Goal: Information Seeking & Learning: Learn about a topic

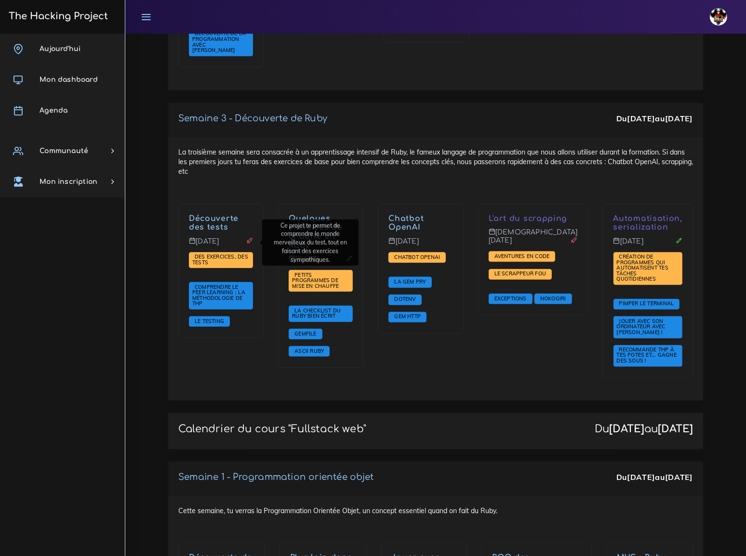
scroll to position [920, 0]
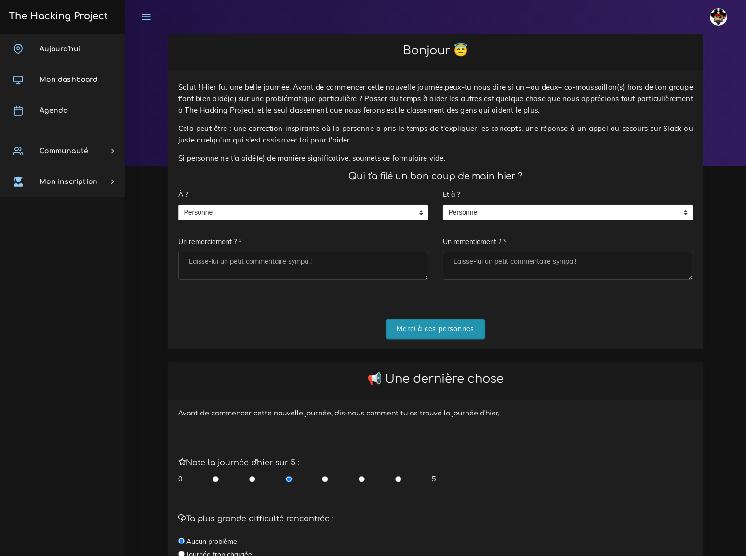
click at [438, 319] on input "Merci à ces personnes" at bounding box center [435, 329] width 99 height 20
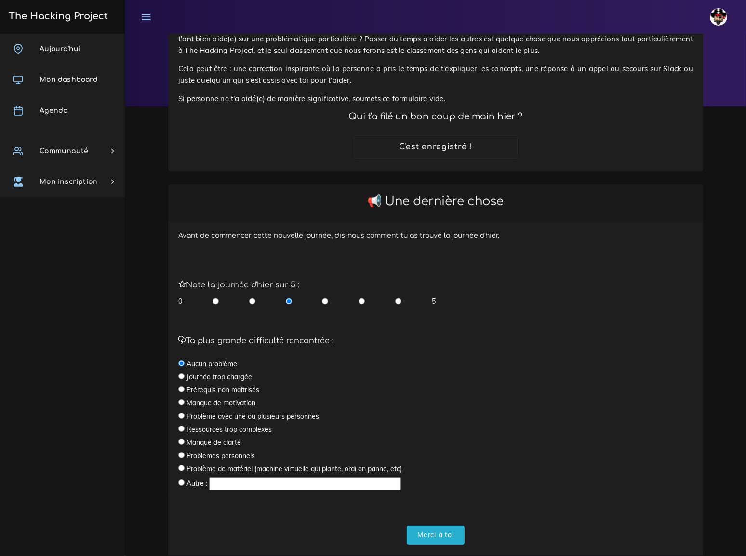
scroll to position [76, 0]
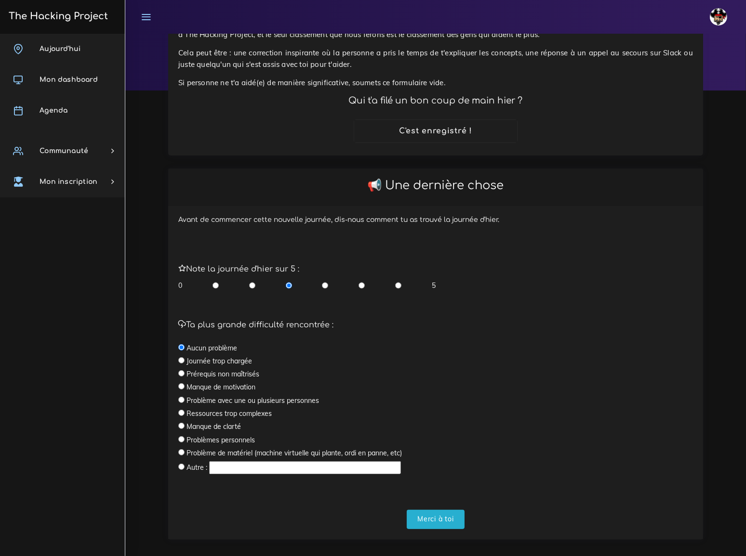
click at [326, 281] on input "radio" at bounding box center [325, 286] width 6 height 10
radio input "true"
click at [286, 281] on input "radio" at bounding box center [289, 286] width 6 height 10
radio input "true"
click at [438, 510] on input "Merci à toi" at bounding box center [436, 520] width 58 height 20
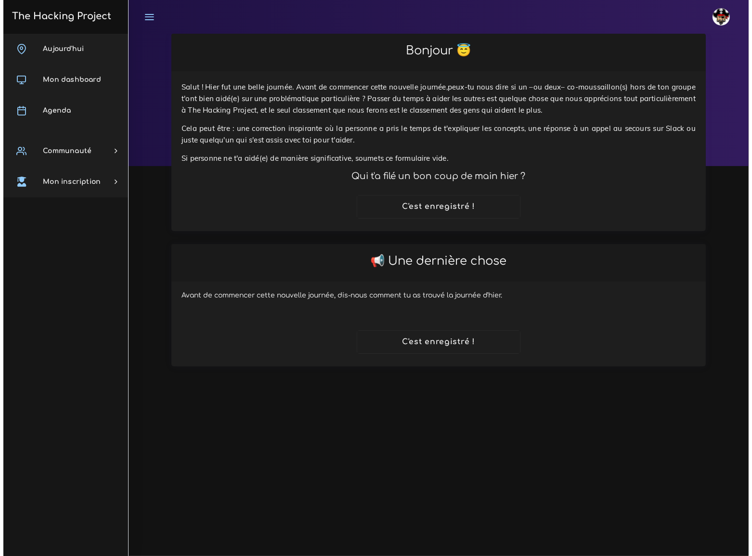
scroll to position [0, 0]
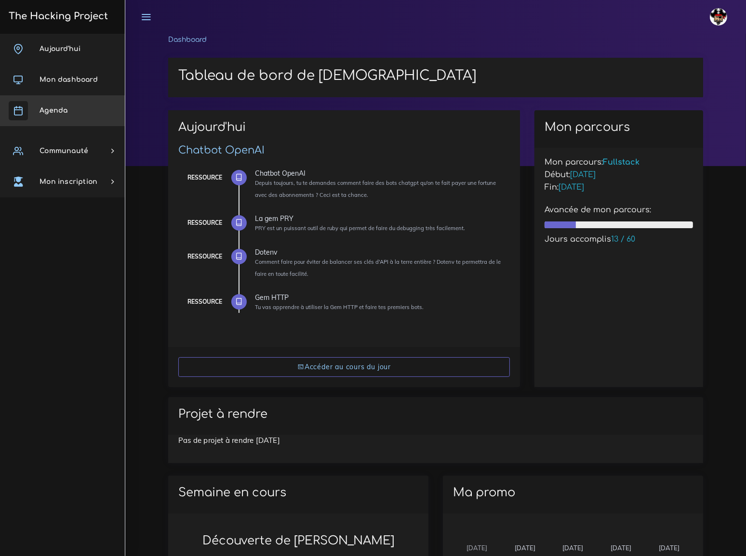
click at [64, 110] on span "Agenda" at bounding box center [54, 110] width 28 height 7
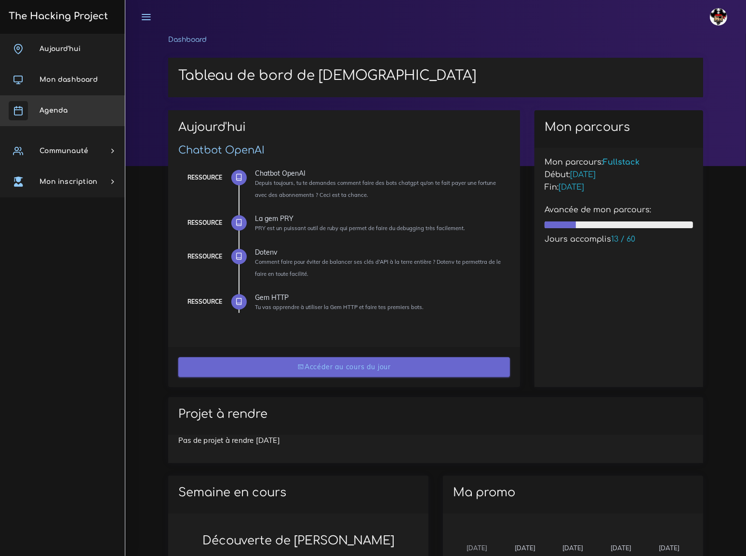
click at [342, 367] on link "Accéder au cours du jour" at bounding box center [343, 367] width 331 height 20
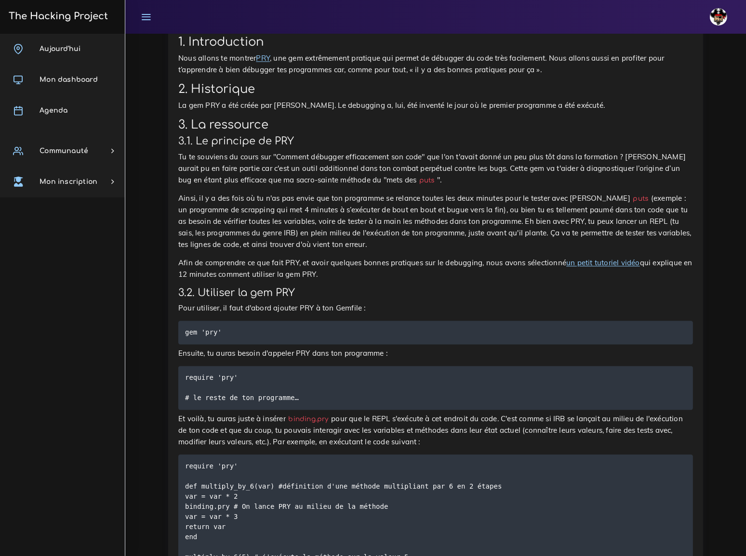
scroll to position [2146, 0]
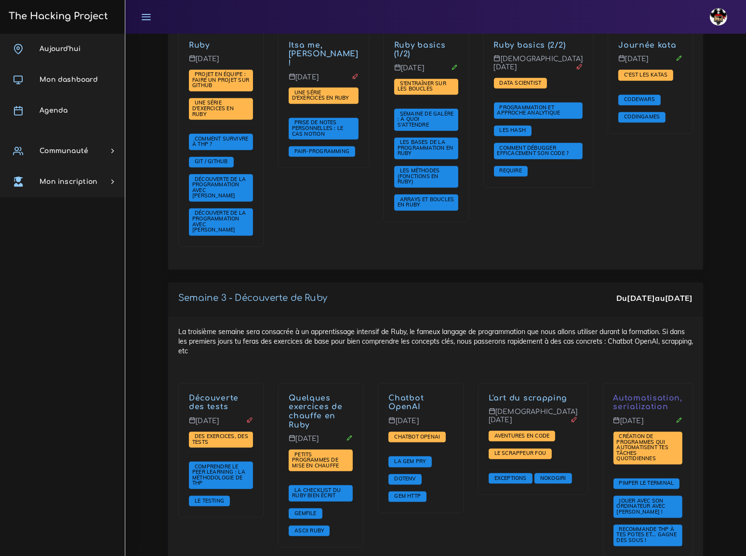
scroll to position [876, 0]
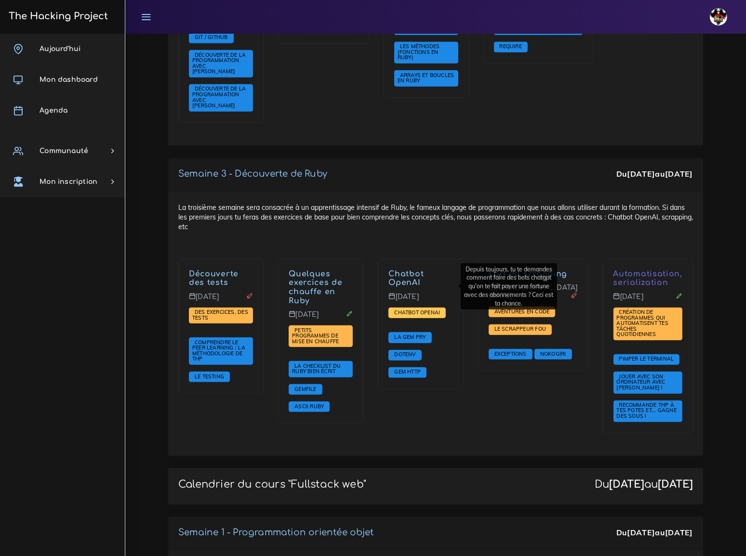
drag, startPoint x: 418, startPoint y: 281, endPoint x: 415, endPoint y: 286, distance: 5.6
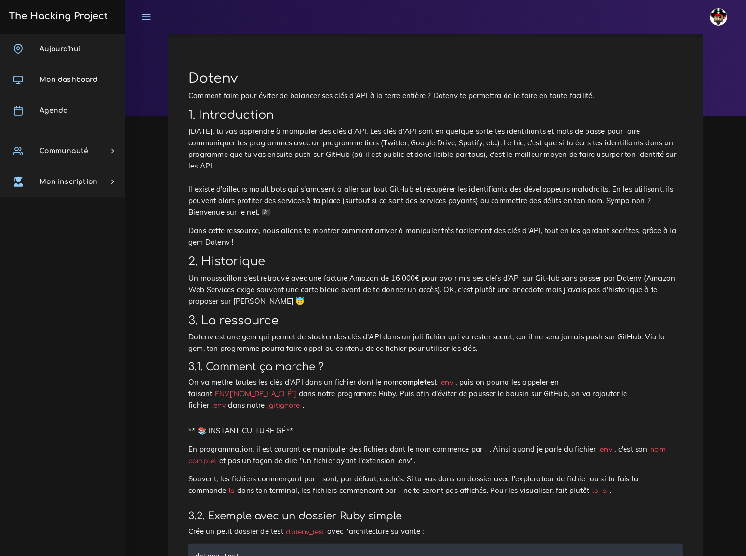
scroll to position [43, 0]
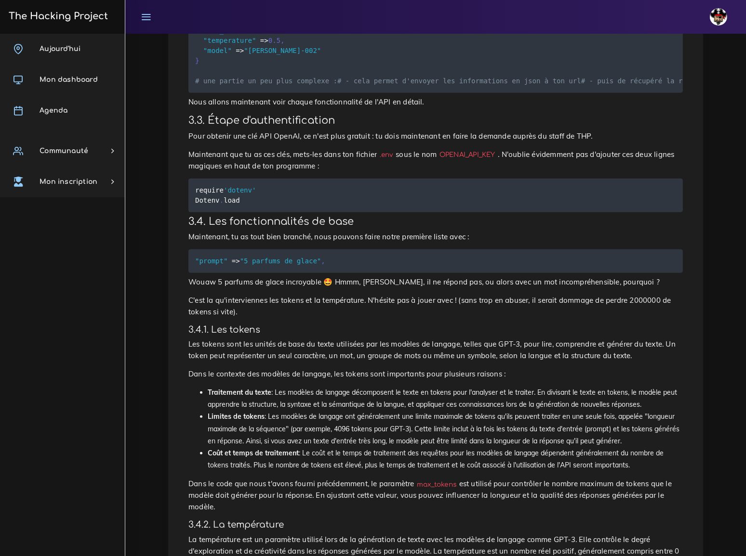
scroll to position [306, 0]
